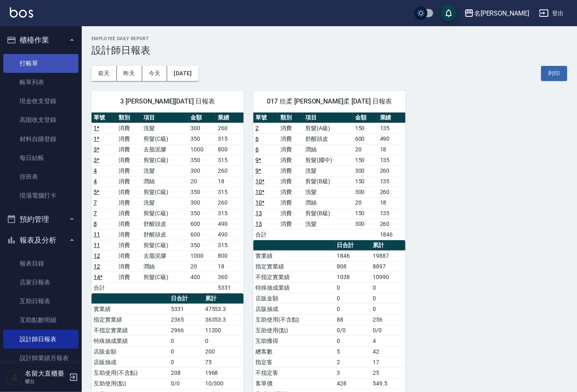
click at [40, 63] on link "打帳單" at bounding box center [40, 63] width 75 height 19
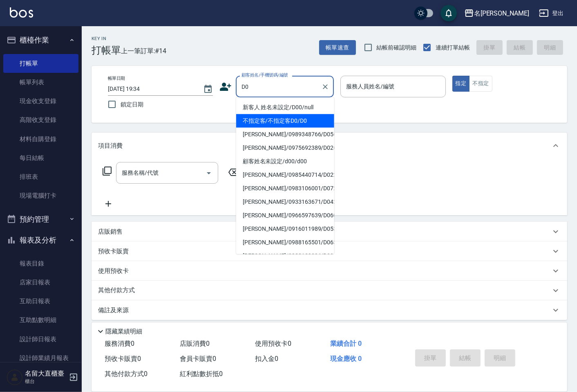
type input "不指定客/不指定客D0/D0"
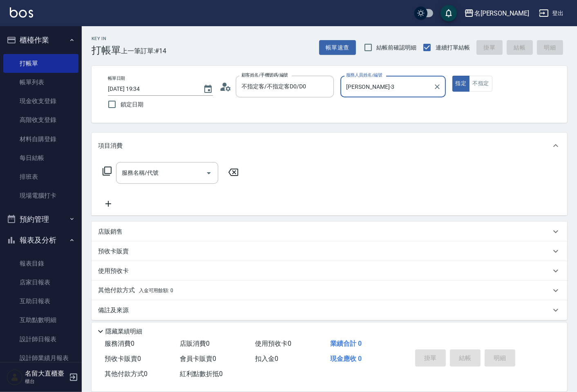
type input "[PERSON_NAME]-3"
click at [452, 76] on button "指定" at bounding box center [461, 84] width 18 height 16
type button "true"
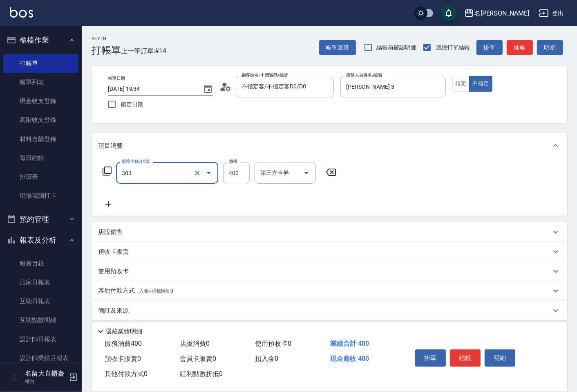
type input "剪髮(C級)(303)"
type input "350"
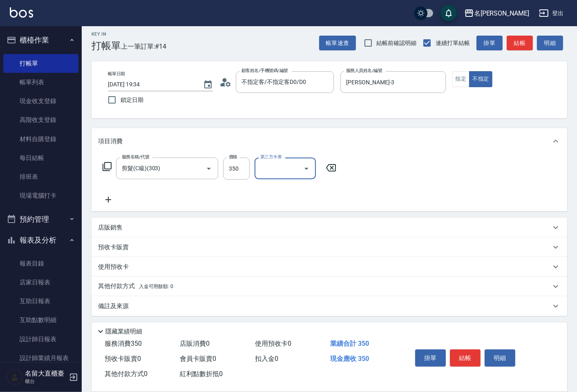
scroll to position [6, 0]
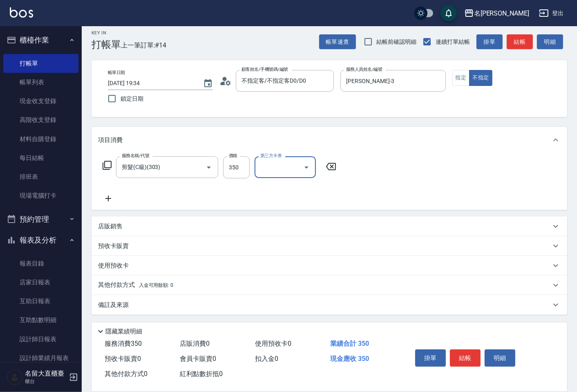
click at [123, 286] on p "其他付款方式 入金可用餘額: 0" at bounding box center [135, 284] width 75 height 9
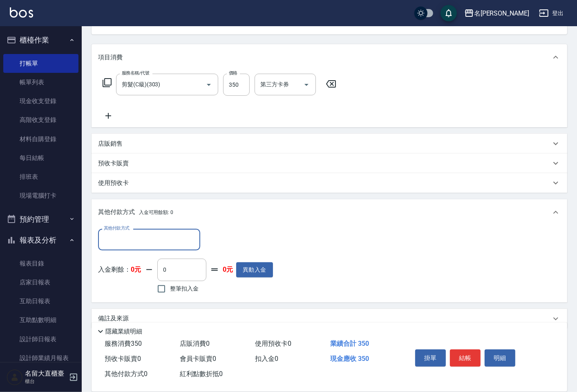
scroll to position [92, 0]
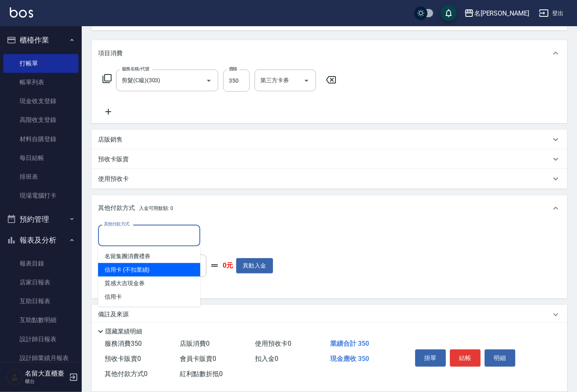
type input "信用卡 (不扣業績)"
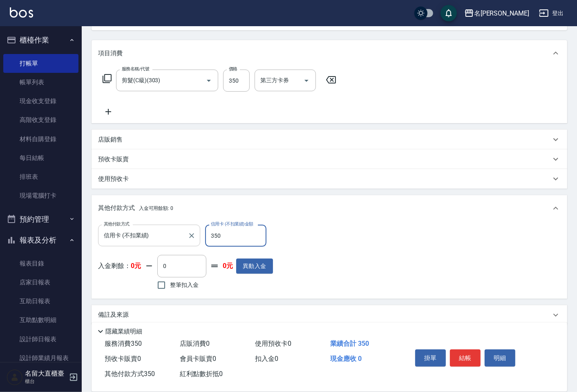
type input "350"
click at [452, 355] on button "結帳" at bounding box center [465, 357] width 31 height 17
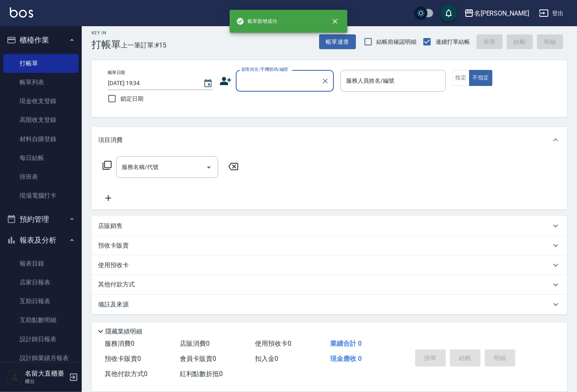
scroll to position [5, 0]
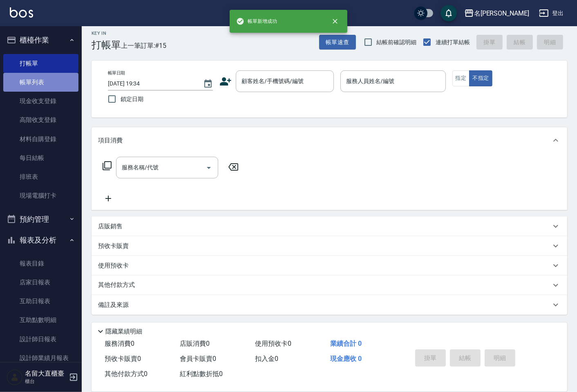
click at [60, 79] on link "帳單列表" at bounding box center [40, 82] width 75 height 19
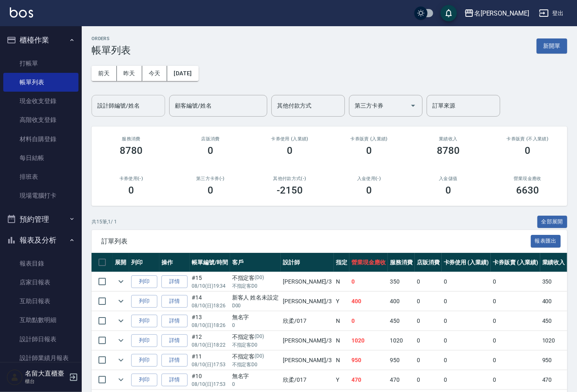
click at [150, 98] on input "設計師編號/姓名" at bounding box center [128, 105] width 66 height 14
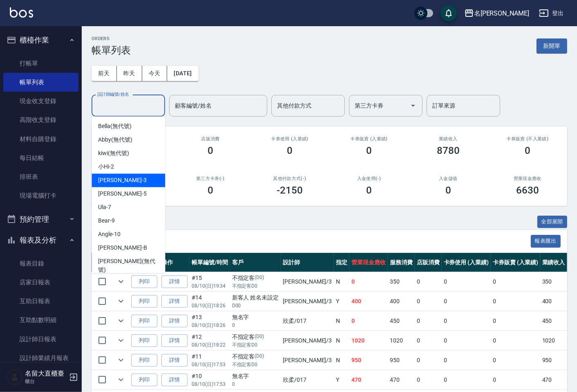
click at [120, 173] on div "[PERSON_NAME]3" at bounding box center [129, 179] width 74 height 13
type input "[PERSON_NAME]-3"
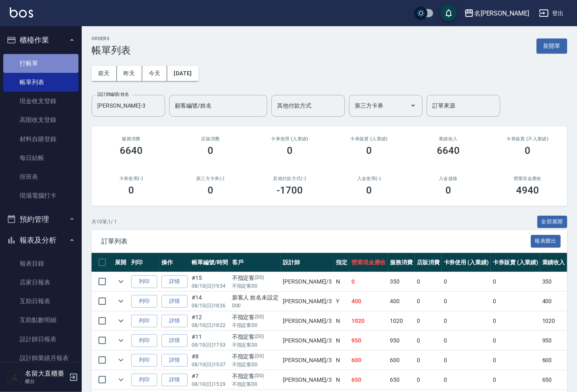
click at [56, 56] on link "打帳單" at bounding box center [40, 63] width 75 height 19
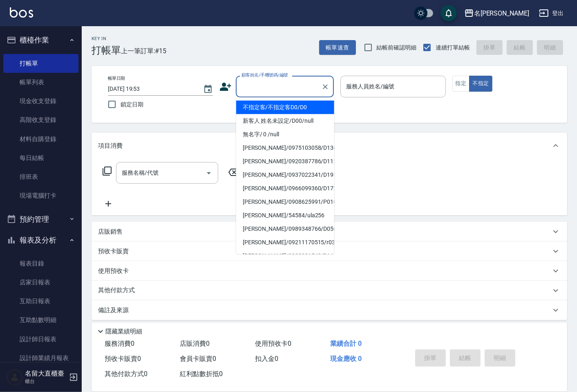
drag, startPoint x: 264, startPoint y: 85, endPoint x: 283, endPoint y: 127, distance: 46.5
click at [266, 87] on input "顧客姓名/手機號碼/編號" at bounding box center [278, 86] width 78 height 14
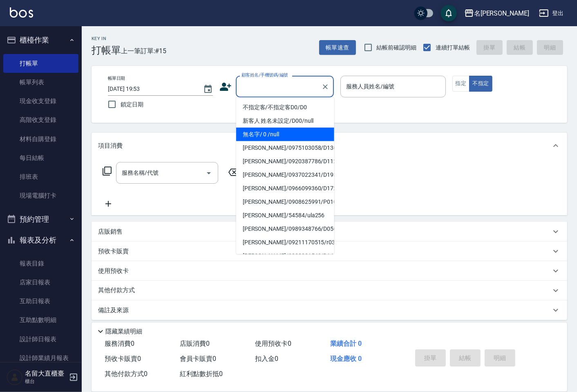
click at [294, 134] on li "無名字/ 0 /null" at bounding box center [285, 134] width 98 height 13
type input "無名字/ 0 /null"
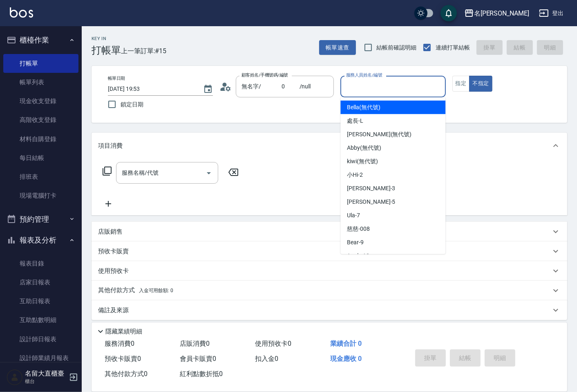
click at [394, 87] on input "服務人員姓名/編號" at bounding box center [393, 86] width 98 height 14
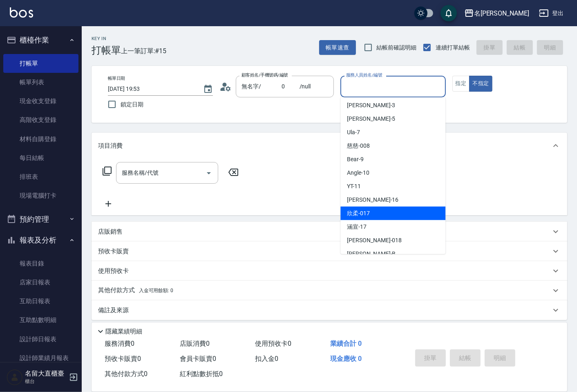
scroll to position [91, 0]
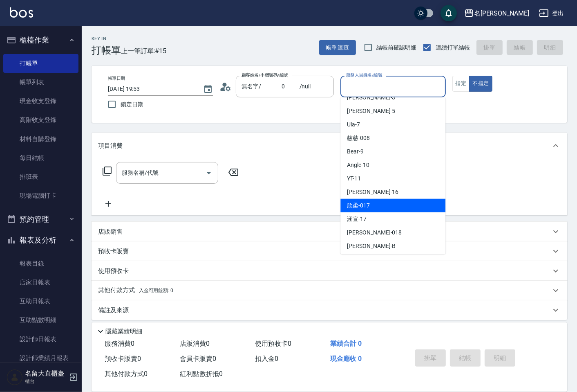
click at [373, 208] on div "欣柔 -017" at bounding box center [392, 205] width 105 height 13
type input "欣柔-017"
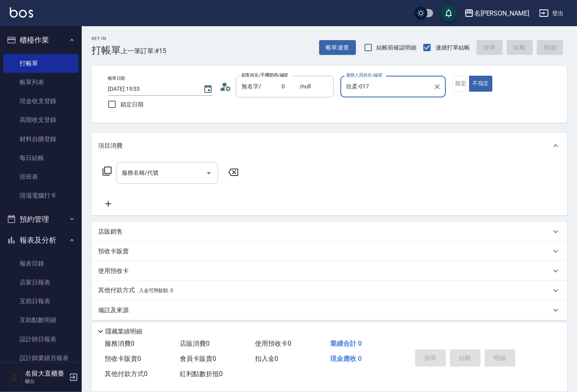
click at [175, 168] on input "服務名稱/代號" at bounding box center [161, 173] width 83 height 14
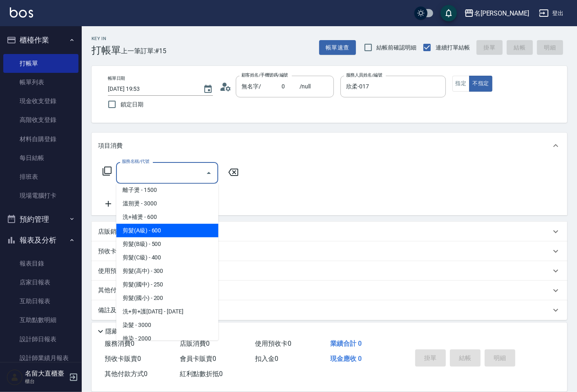
scroll to position [45, 0]
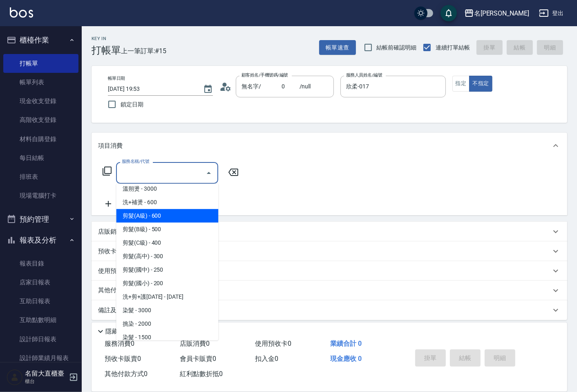
click at [152, 219] on span "剪髮(A級) - 600" at bounding box center [167, 215] width 102 height 13
type input "剪髮(A級)(301)"
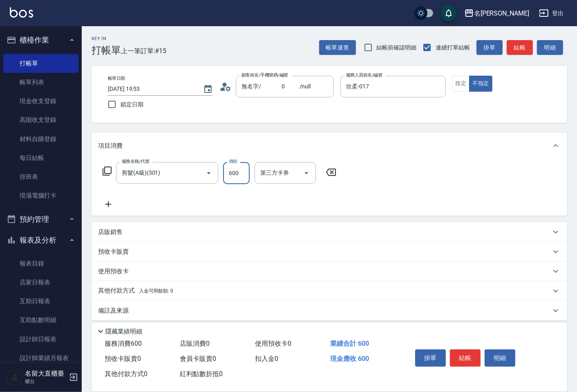
click at [243, 174] on input "600" at bounding box center [236, 173] width 27 height 22
type input "150"
click at [472, 352] on button "結帳" at bounding box center [465, 357] width 31 height 17
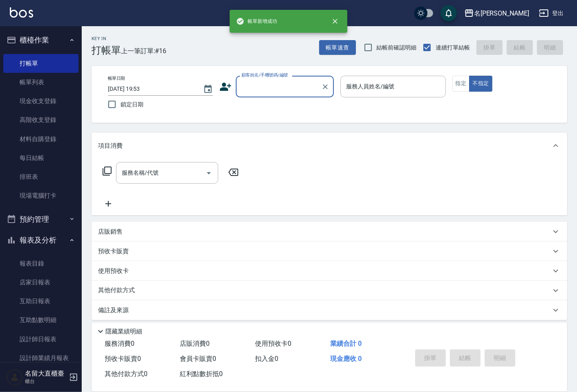
click at [279, 94] on div "顧客姓名/手機號碼/編號" at bounding box center [285, 87] width 98 height 22
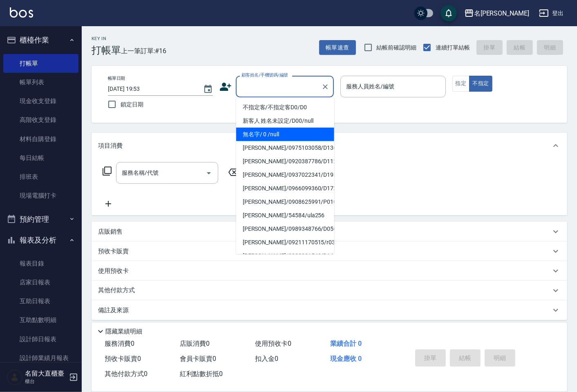
click at [277, 131] on li "無名字/ 0 /null" at bounding box center [285, 134] width 98 height 13
type input "無名字/ 0 /null"
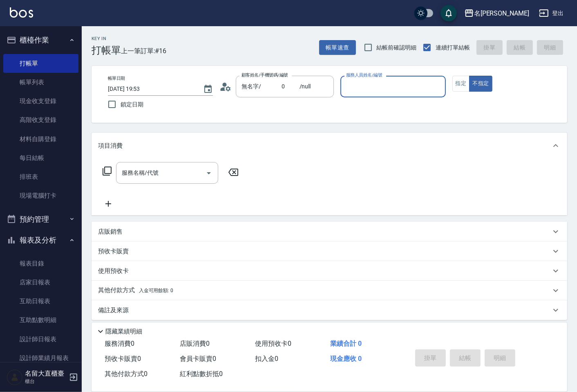
click at [362, 79] on input "服務人員姓名/編號" at bounding box center [393, 86] width 98 height 14
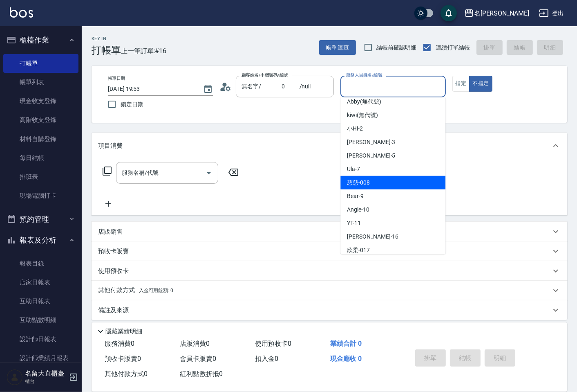
scroll to position [91, 0]
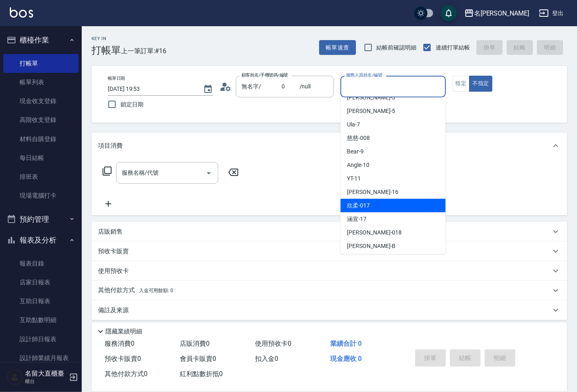
click at [376, 206] on div "欣柔 -017" at bounding box center [392, 205] width 105 height 13
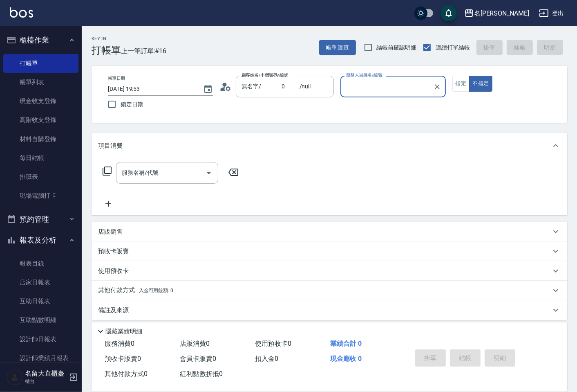
type input "欣柔-017"
click at [145, 177] on input "服務名稱/代號" at bounding box center [161, 173] width 83 height 14
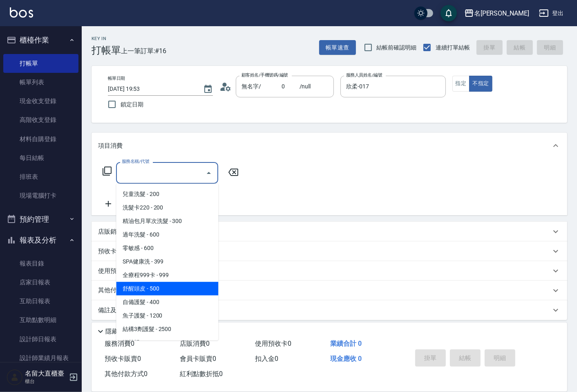
scroll to position [272, 0]
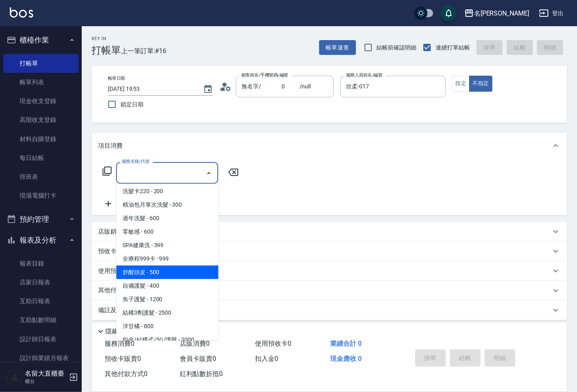
click at [152, 275] on span "舒醒頭皮 - 500" at bounding box center [167, 271] width 102 height 13
type input "舒醒頭皮(517)"
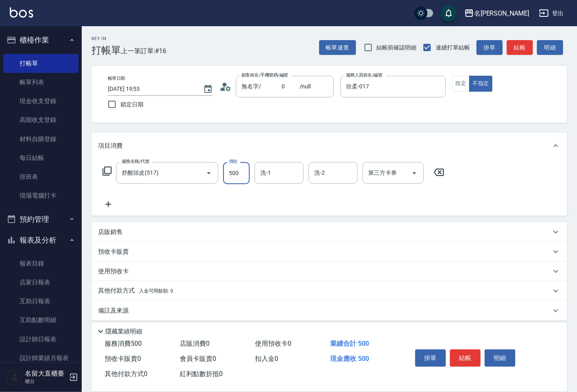
click at [239, 173] on input "500" at bounding box center [236, 173] width 27 height 22
type input "1100"
click at [109, 205] on icon at bounding box center [108, 204] width 20 height 10
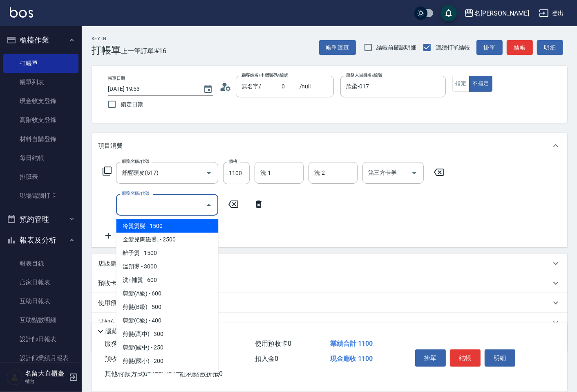
click at [124, 206] on input "服務名稱/代號" at bounding box center [161, 204] width 83 height 14
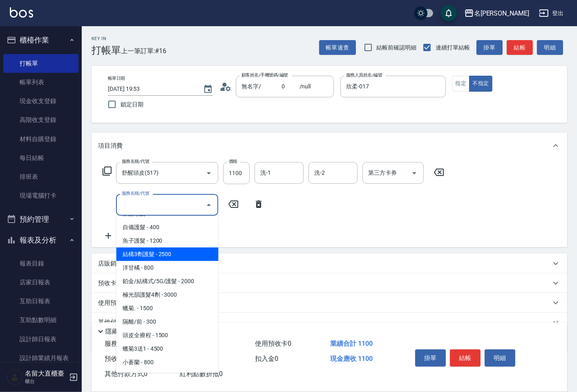
scroll to position [409, 0]
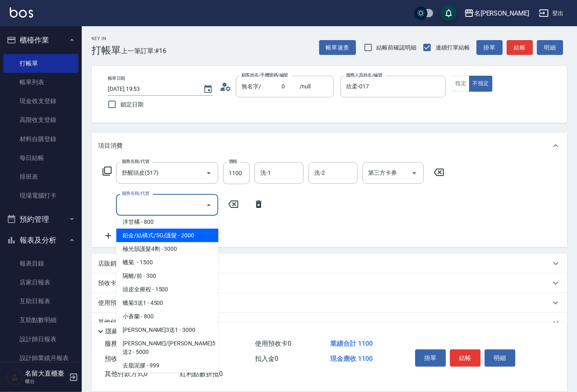
click at [137, 236] on span "鉑金/結構式/5G/護髮 - 2000" at bounding box center [167, 234] width 102 height 13
type input "鉑金/結構式/5G/護髮(605)"
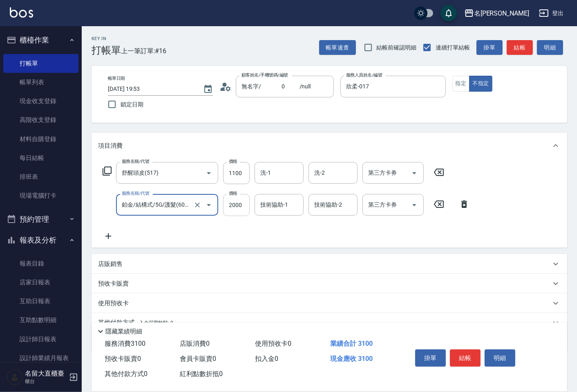
click at [238, 210] on input "2000" at bounding box center [236, 205] width 27 height 22
type input "1100"
click at [455, 350] on button "結帳" at bounding box center [465, 357] width 31 height 17
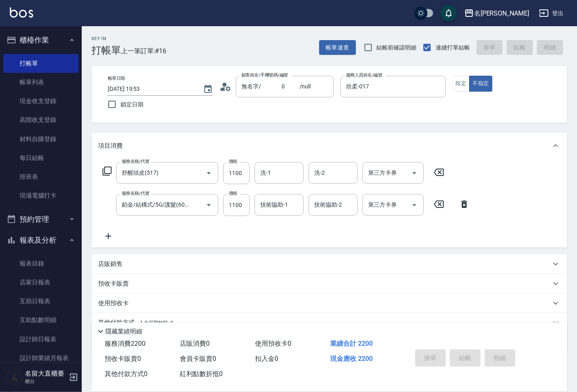
type input "[DATE] 19:54"
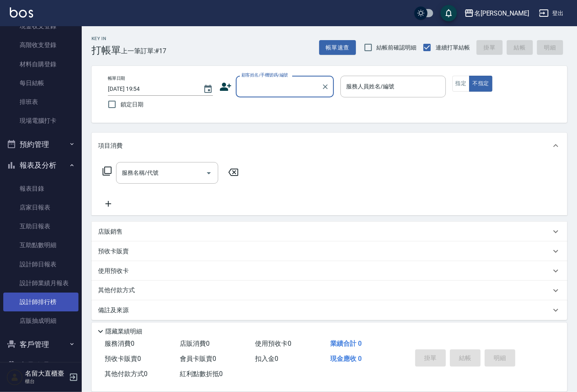
scroll to position [91, 0]
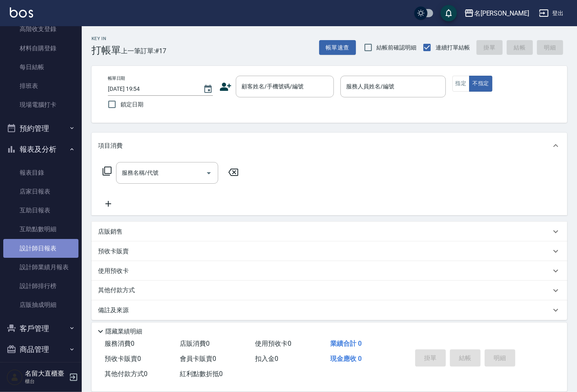
click at [47, 242] on link "設計師日報表" at bounding box center [40, 248] width 75 height 19
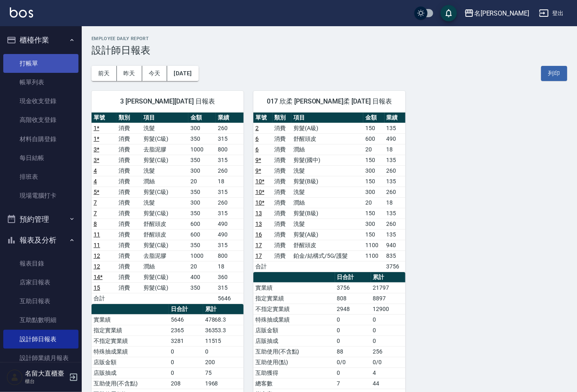
click at [23, 67] on link "打帳單" at bounding box center [40, 63] width 75 height 19
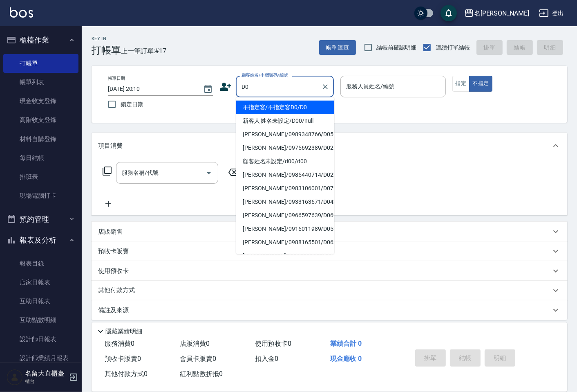
type input "不指定客/不指定客D0/D0"
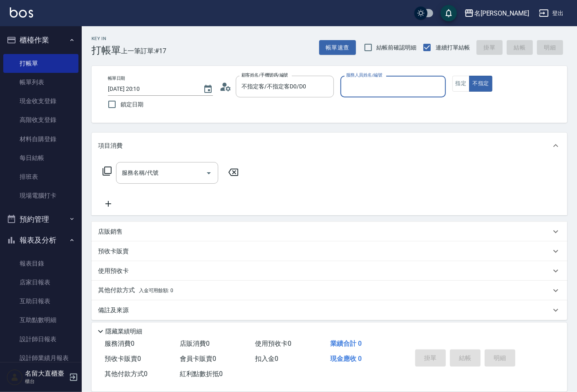
type input "[PERSON_NAME]-3"
click at [469, 76] on button "不指定" at bounding box center [480, 84] width 23 height 16
type button "false"
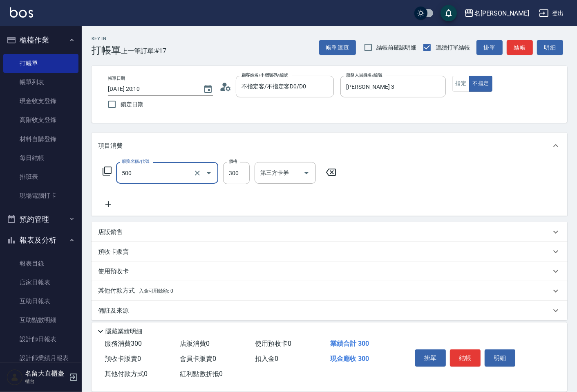
type input "洗髮(500)"
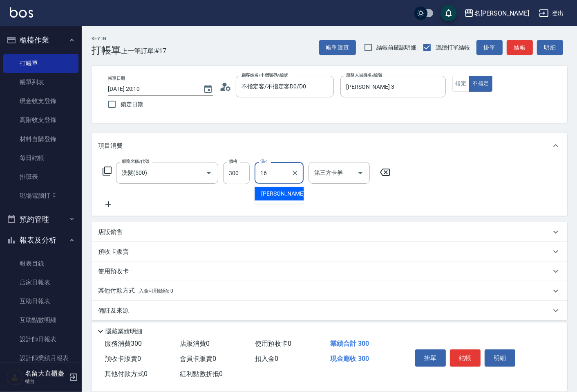
type input "[PERSON_NAME]-16"
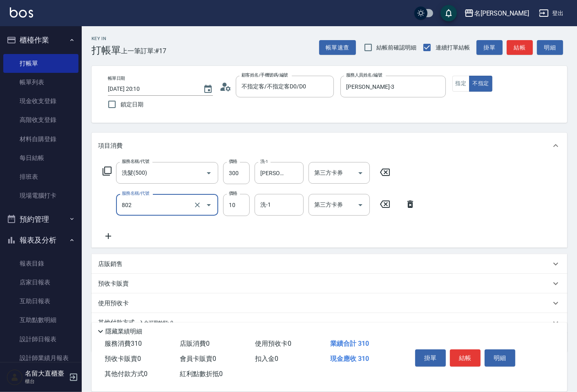
type input "潤絲(802)"
type input "20"
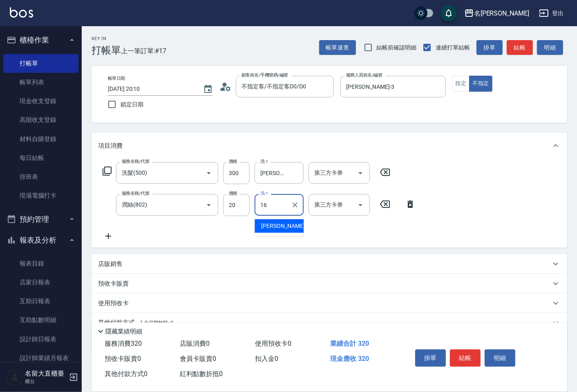
type input "[PERSON_NAME]-16"
click at [467, 355] on button "結帳" at bounding box center [465, 357] width 31 height 17
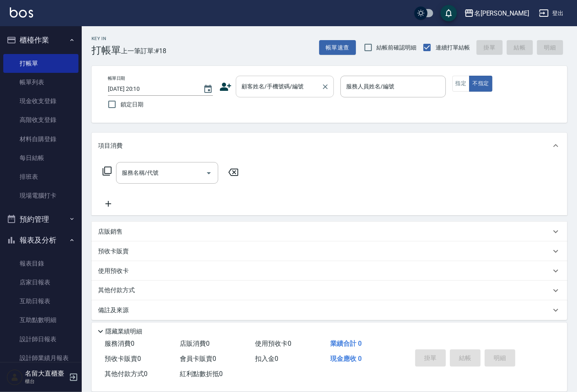
drag, startPoint x: 467, startPoint y: 355, endPoint x: 270, endPoint y: 81, distance: 337.1
click at [270, 81] on input "顧客姓名/手機號碼/編號" at bounding box center [278, 86] width 78 height 14
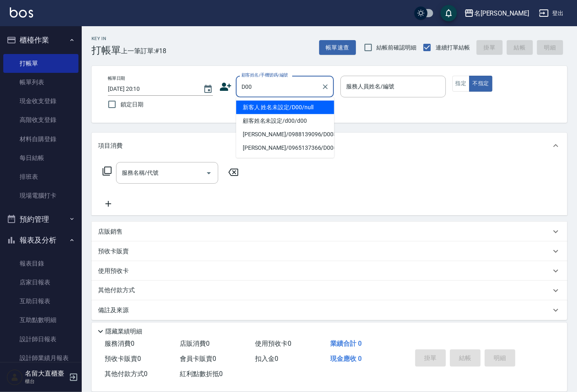
type input "新客人 姓名未設定/D00/null"
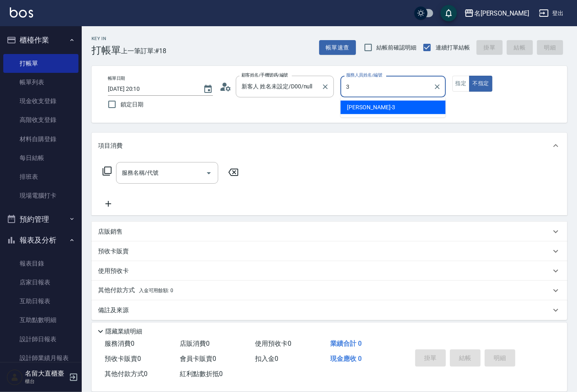
type input "[PERSON_NAME]-3"
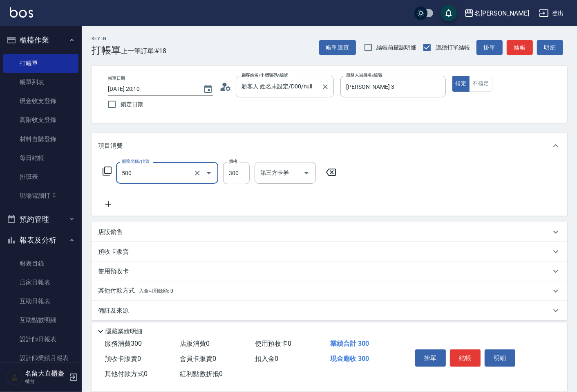
type input "洗髮(500)"
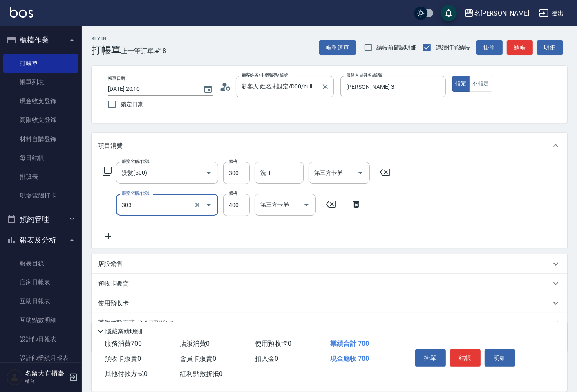
type input "剪髮(C級)(303)"
type input "350"
click at [456, 359] on button "結帳" at bounding box center [465, 357] width 31 height 17
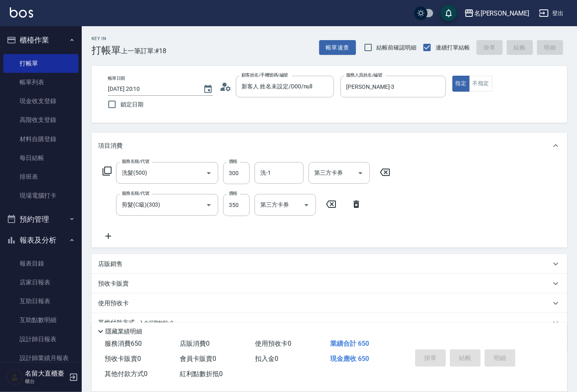
type input "[DATE] 20:27"
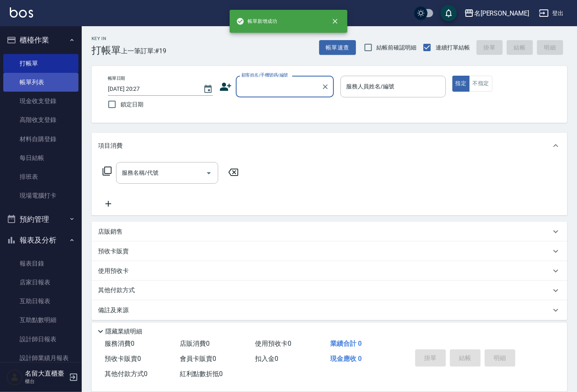
click at [29, 79] on link "帳單列表" at bounding box center [40, 82] width 75 height 19
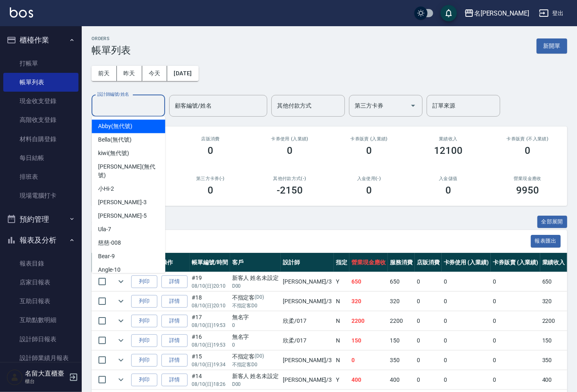
click at [123, 103] on input "設計師編號/姓名" at bounding box center [128, 105] width 66 height 14
click at [119, 198] on span "[PERSON_NAME]3" at bounding box center [122, 202] width 48 height 9
type input "[PERSON_NAME]-3"
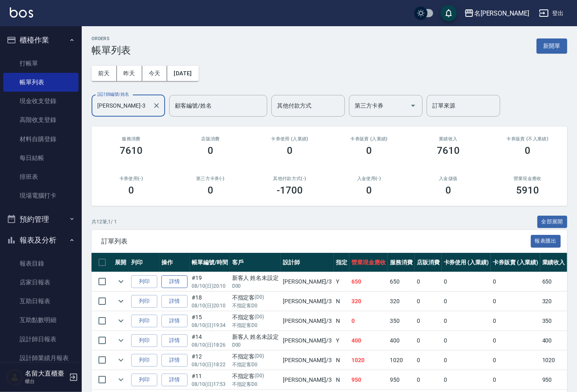
click at [166, 278] on link "詳情" at bounding box center [174, 281] width 26 height 13
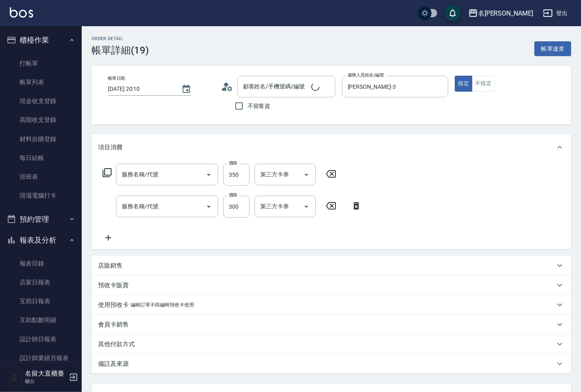
type input "[DATE] 20:10"
type input "[PERSON_NAME]-3"
type input "剪髮(C級)(303)"
type input "洗髮(500)"
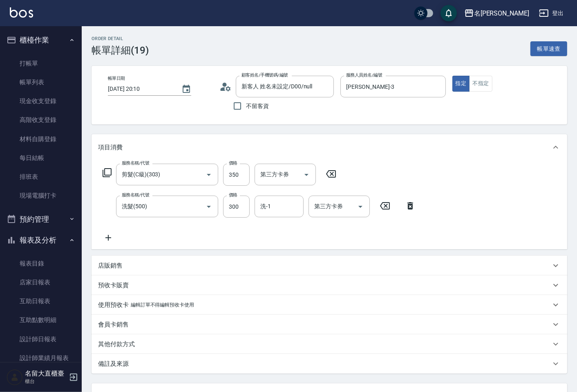
type input "新客人 姓名未設定/D00/null"
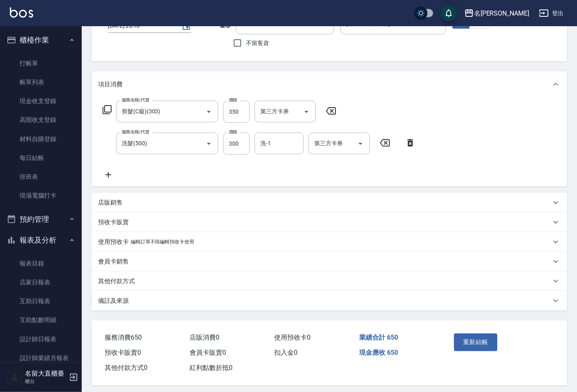
scroll to position [68, 0]
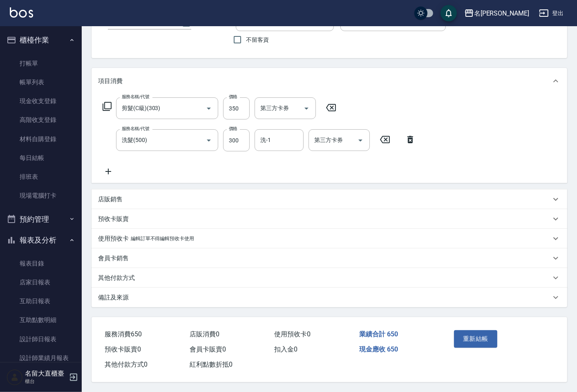
click at [115, 276] on p "其他付款方式" at bounding box center [116, 277] width 37 height 9
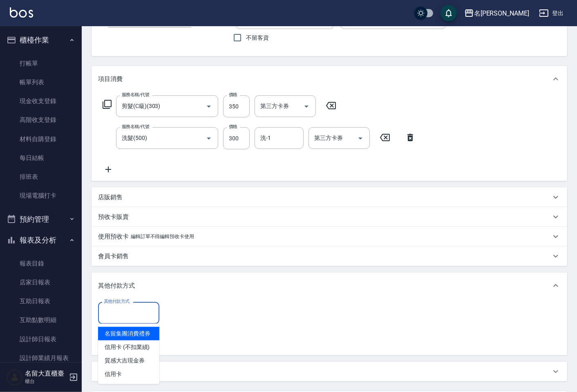
click at [119, 318] on input "其他付款方式" at bounding box center [129, 312] width 54 height 14
click at [115, 346] on span "信用卡 (不扣業績)" at bounding box center [128, 346] width 61 height 13
type input "信用卡 (不扣業績)"
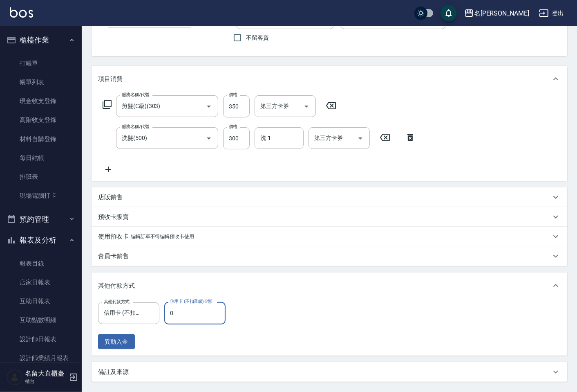
click at [186, 313] on input "0" at bounding box center [194, 313] width 61 height 22
type input "650"
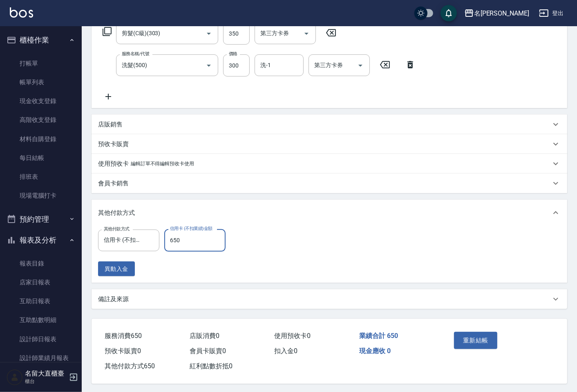
scroll to position [145, 0]
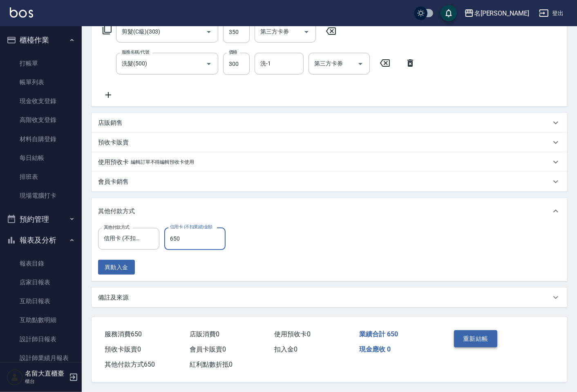
click at [490, 335] on button "重新結帳" at bounding box center [475, 338] width 43 height 17
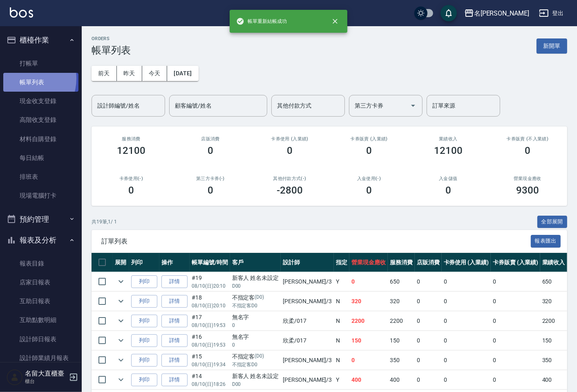
click at [23, 78] on link "帳單列表" at bounding box center [40, 82] width 75 height 19
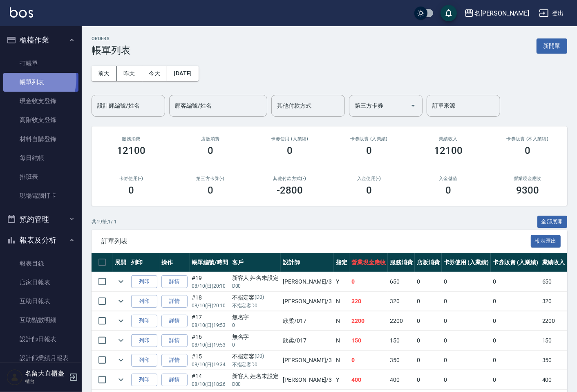
click at [23, 78] on link "帳單列表" at bounding box center [40, 82] width 75 height 19
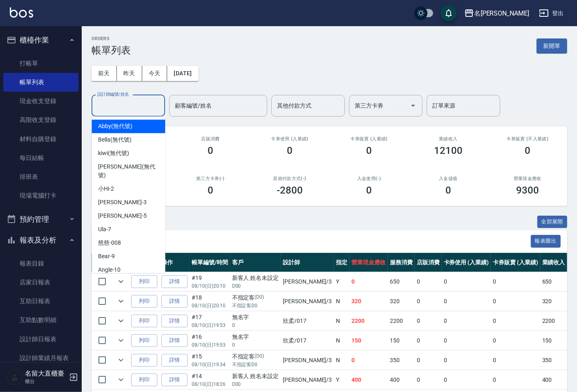
click at [114, 107] on input "設計師編號/姓名" at bounding box center [128, 105] width 66 height 14
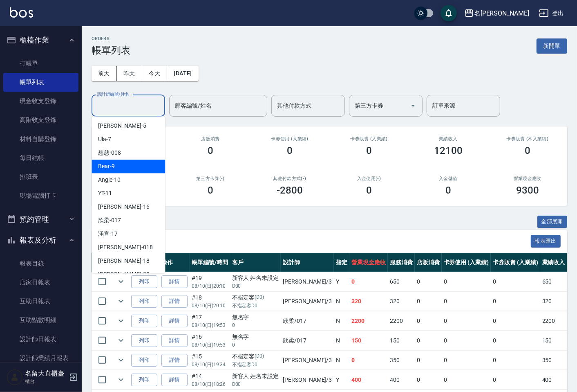
scroll to position [91, 0]
click at [113, 215] on div "欣柔 -017" at bounding box center [129, 219] width 74 height 13
type input "欣柔-017"
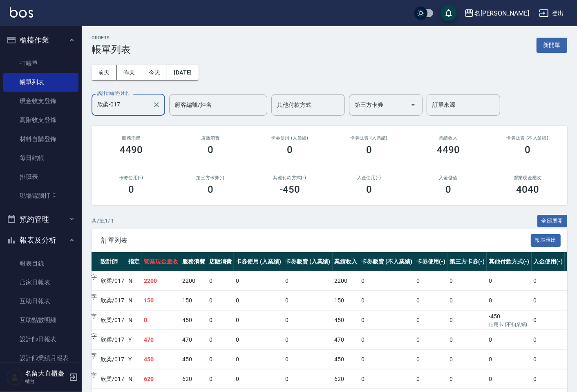
scroll to position [0, 0]
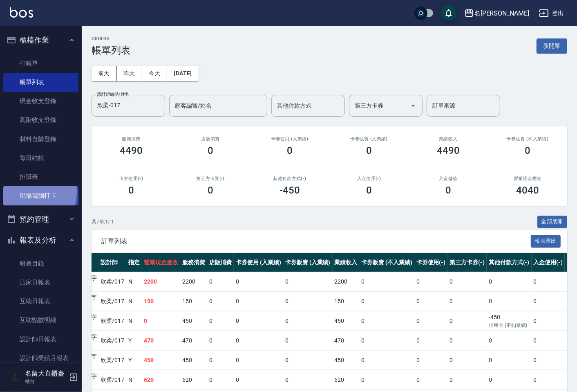
click at [33, 192] on link "現場電腦打卡" at bounding box center [40, 195] width 75 height 19
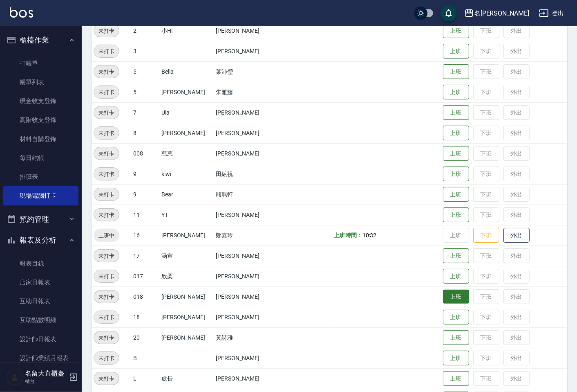
scroll to position [159, 0]
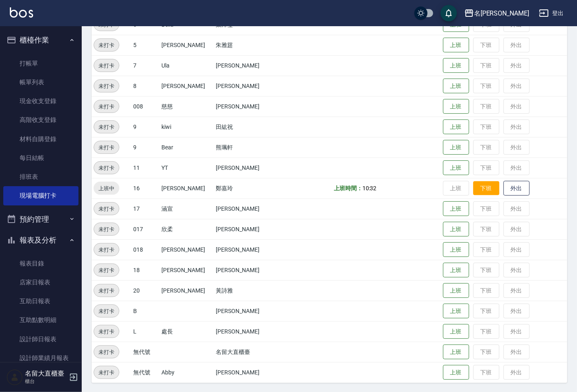
click at [481, 187] on button "下班" at bounding box center [486, 188] width 26 height 14
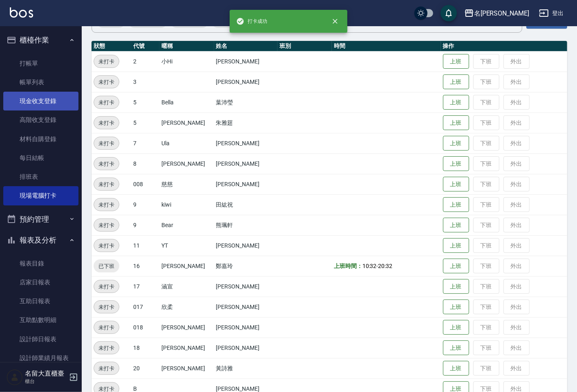
scroll to position [22, 0]
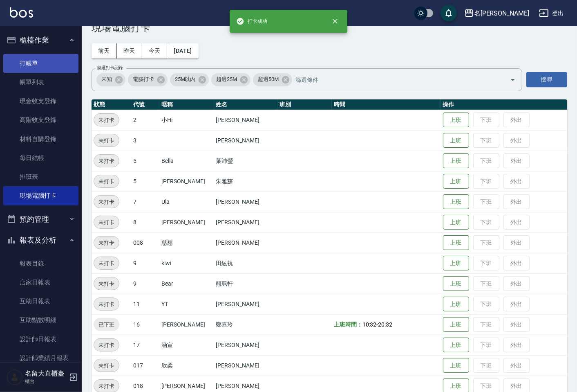
click at [31, 65] on link "打帳單" at bounding box center [40, 63] width 75 height 19
